Goal: Information Seeking & Learning: Find specific fact

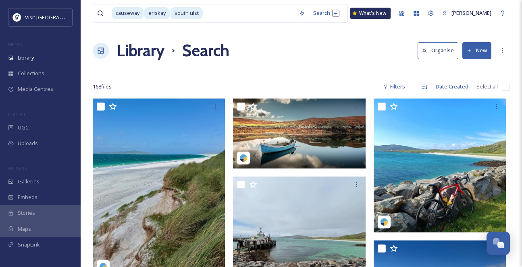
scroll to position [878, 0]
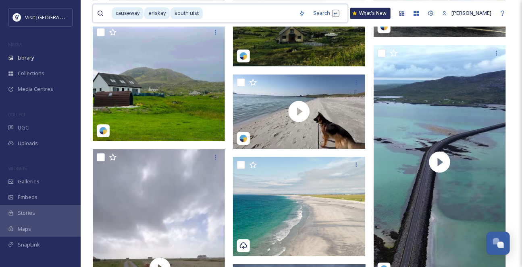
click at [234, 17] on input at bounding box center [248, 13] width 91 height 18
drag, startPoint x: 232, startPoint y: 14, endPoint x: 67, endPoint y: 15, distance: 164.3
type input "s"
type input "e"
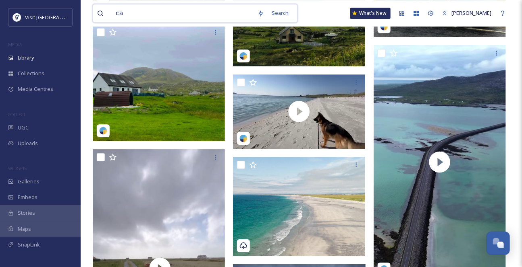
type input "c"
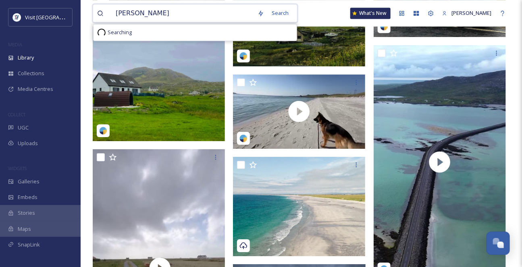
type input "[PERSON_NAME] [PERSON_NAME]"
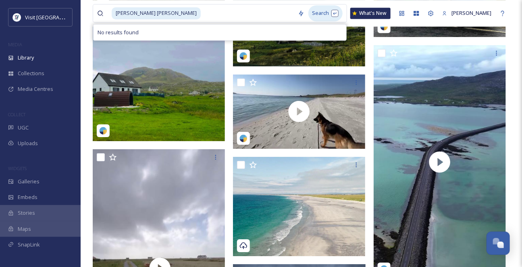
click at [308, 8] on div "Search" at bounding box center [325, 13] width 34 height 16
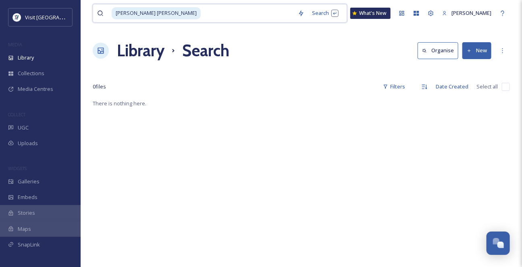
click at [128, 18] on span "[PERSON_NAME] [PERSON_NAME]" at bounding box center [156, 13] width 89 height 12
click at [201, 18] on input at bounding box center [247, 13] width 92 height 18
type input "a"
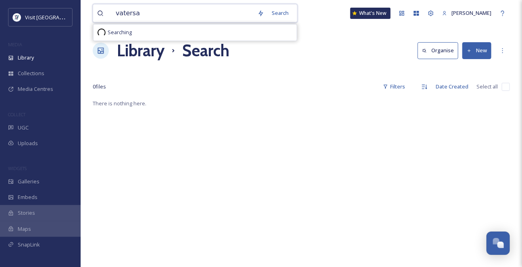
type input "vatersay"
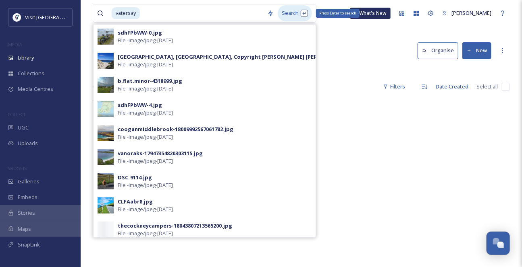
click at [292, 10] on div "Search Press Enter to search" at bounding box center [294, 13] width 34 height 16
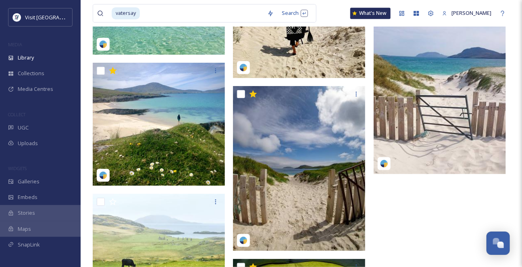
scroll to position [2104, 0]
click at [34, 136] on div "UGC" at bounding box center [40, 128] width 81 height 16
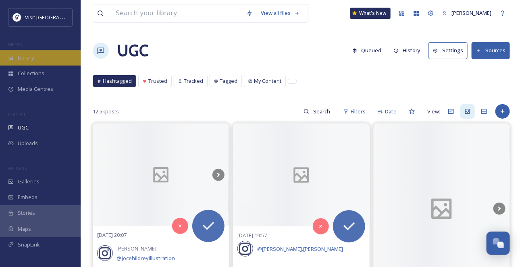
click at [51, 66] on div "Library" at bounding box center [40, 58] width 81 height 16
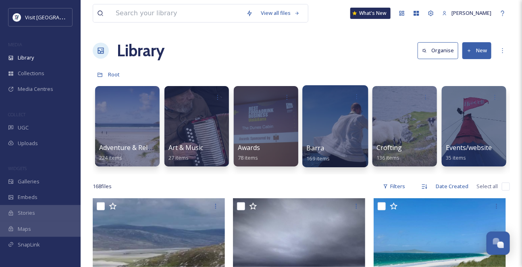
click at [342, 141] on div at bounding box center [335, 126] width 66 height 82
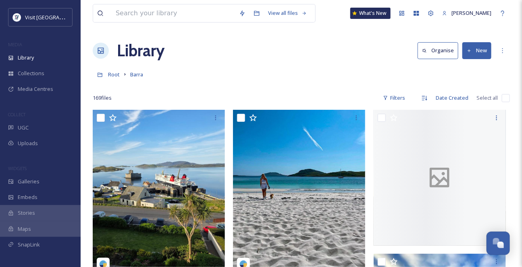
click at [280, 104] on div "169 file s Filters Date Created Select all" at bounding box center [301, 98] width 417 height 16
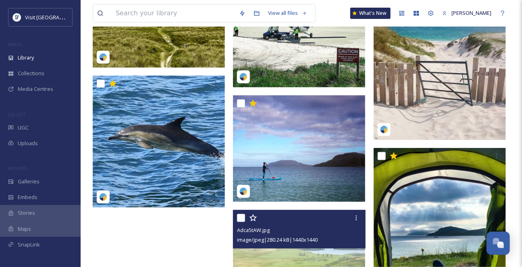
scroll to position [6957, 0]
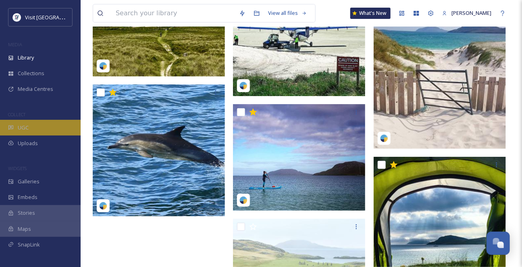
click at [15, 136] on div "UGC" at bounding box center [40, 128] width 81 height 16
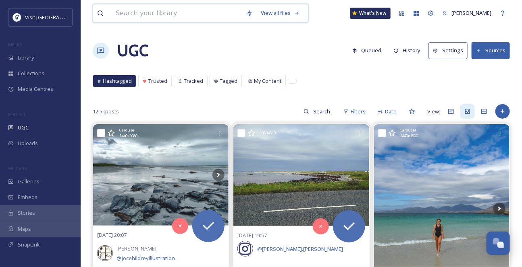
click at [135, 15] on input at bounding box center [177, 13] width 130 height 18
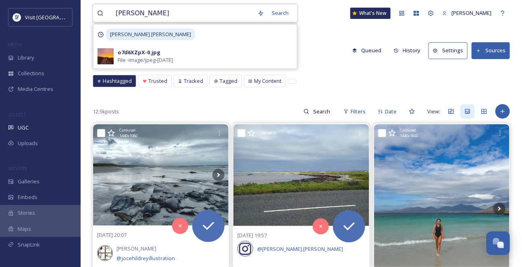
type input "[PERSON_NAME] [PERSON_NAME]"
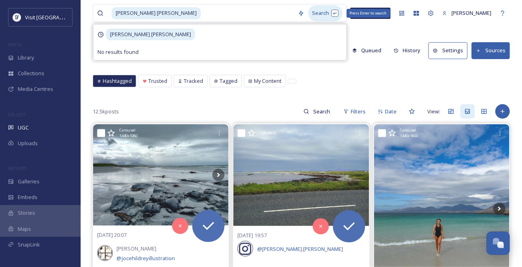
click at [308, 11] on div "Search Press Enter to search" at bounding box center [325, 13] width 34 height 16
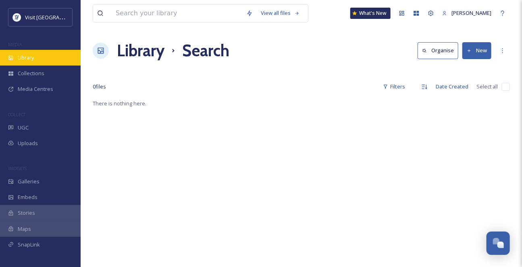
click at [19, 61] on span "Library" at bounding box center [26, 58] width 16 height 8
